Goal: Task Accomplishment & Management: Manage account settings

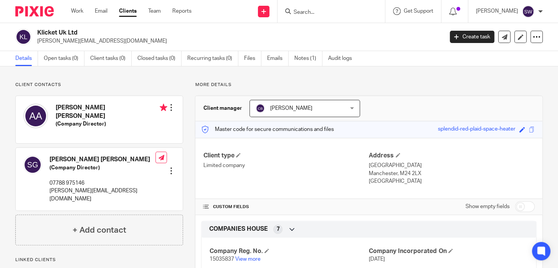
click at [318, 11] on input "Search" at bounding box center [327, 12] width 69 height 7
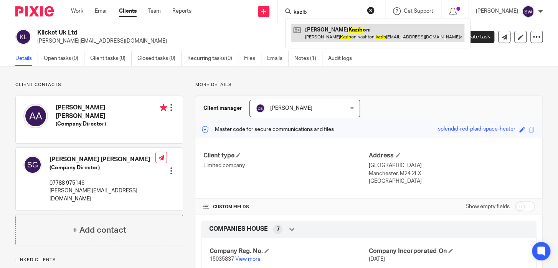
type input "kazib"
click at [341, 31] on link at bounding box center [377, 33] width 173 height 18
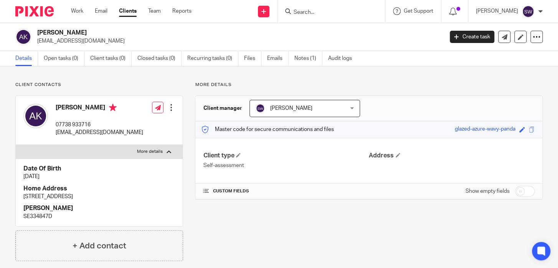
click at [167, 109] on div at bounding box center [171, 108] width 8 height 8
click at [124, 125] on link "Edit contact" at bounding box center [135, 124] width 73 height 11
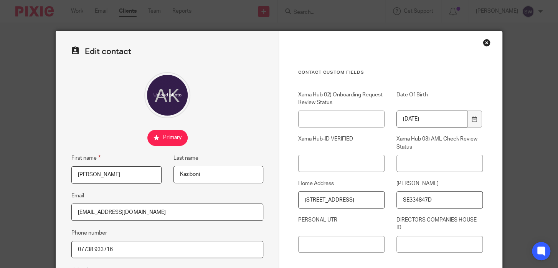
drag, startPoint x: 433, startPoint y: 118, endPoint x: 377, endPoint y: 114, distance: 56.2
click at [377, 114] on div "Xama Hub 02) Onboarding Request Review Status Date Of Birth [DEMOGRAPHIC_DATA] …" at bounding box center [384, 175] width 197 height 169
click at [444, 123] on input "[DATE]" at bounding box center [432, 119] width 71 height 17
drag, startPoint x: 437, startPoint y: 121, endPoint x: 415, endPoint y: 121, distance: 21.5
click at [415, 121] on input "[DATE]" at bounding box center [432, 119] width 71 height 17
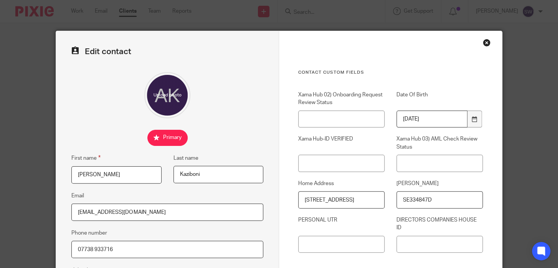
type input "[DATE]"
click at [458, 88] on div "Contact Custom fields Xama Hub 02) Onboarding Request Review Status Date Of Bir…" at bounding box center [390, 192] width 185 height 245
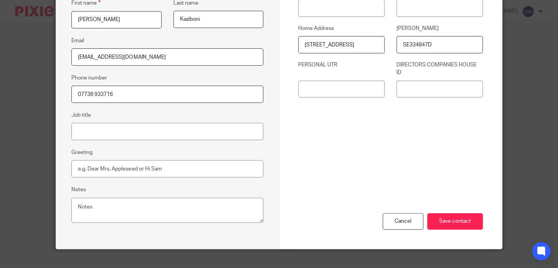
scroll to position [166, 0]
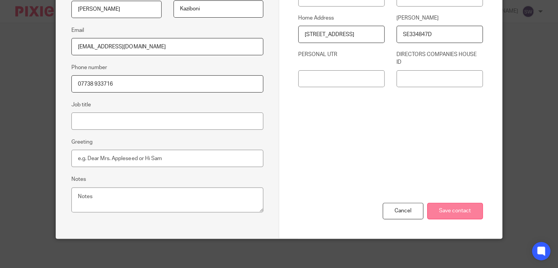
click at [448, 211] on input "Save contact" at bounding box center [455, 211] width 56 height 17
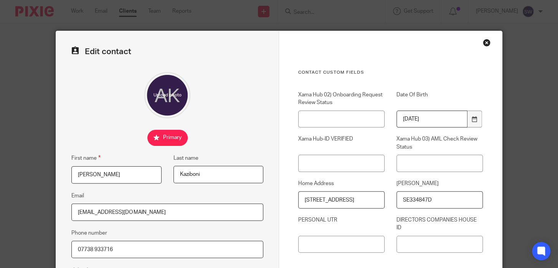
click at [487, 42] on div "Close this dialog window" at bounding box center [487, 43] width 8 height 8
